Goal: Transaction & Acquisition: Purchase product/service

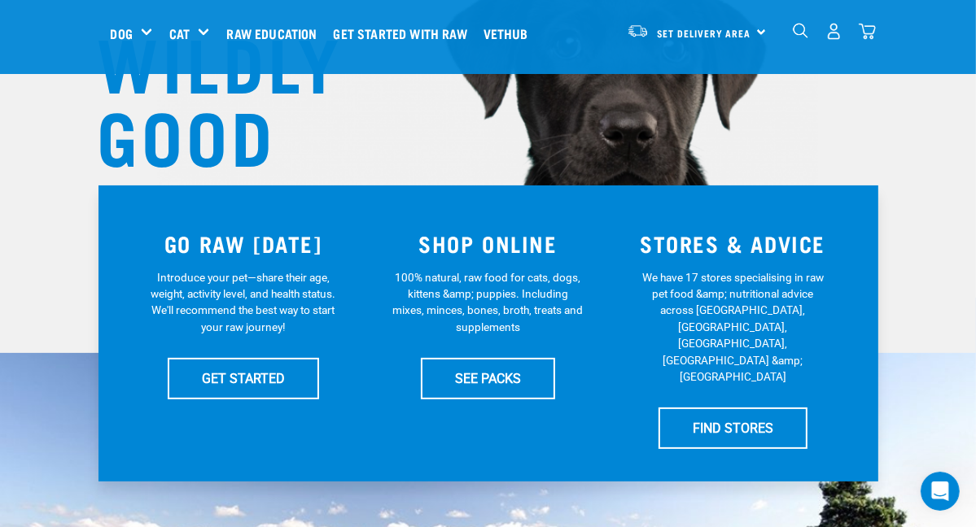
scroll to position [163, 0]
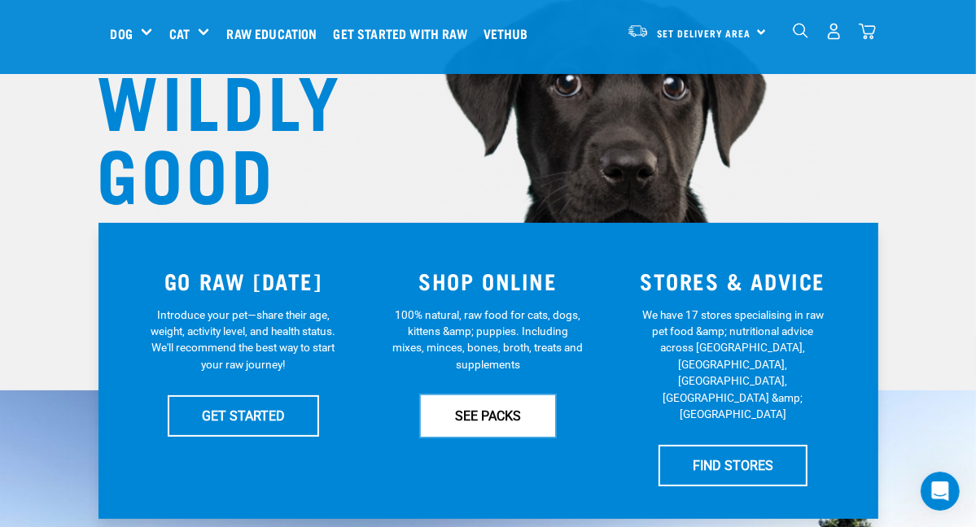
click at [462, 413] on link "SEE PACKS" at bounding box center [488, 415] width 134 height 41
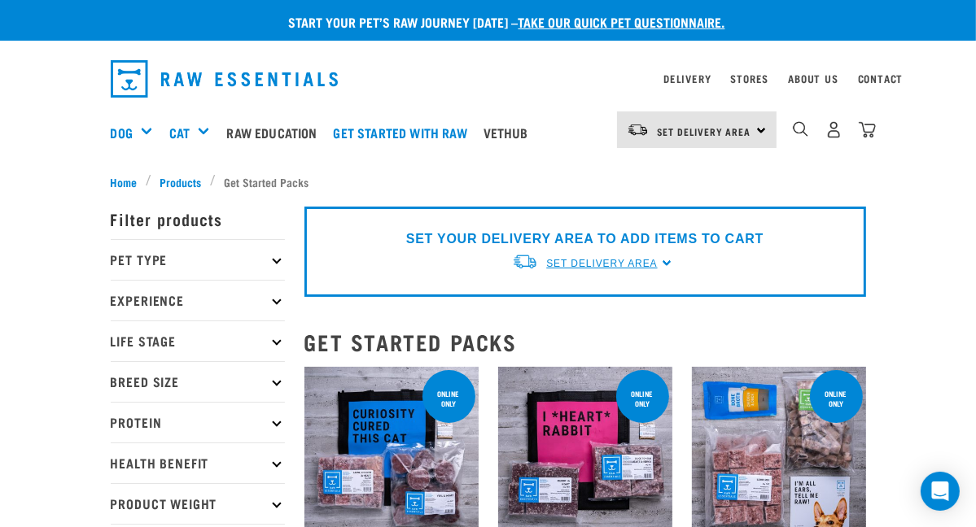
click at [648, 260] on span "Set Delivery Area" at bounding box center [601, 263] width 111 height 11
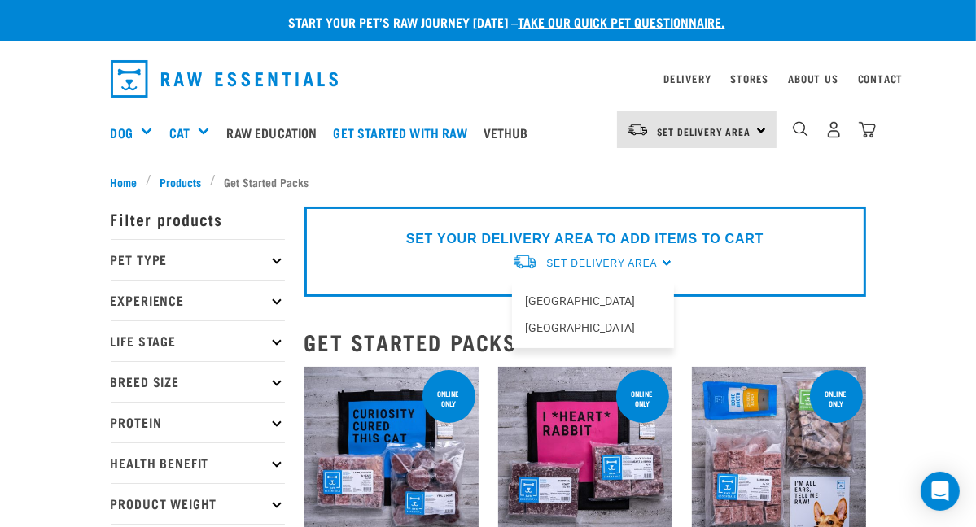
click at [719, 269] on div "SET YOUR DELIVERY AREA TO ADD ITEMS TO CART Set Delivery Area North Island Sout…" at bounding box center [584, 252] width 561 height 90
